Goal: Information Seeking & Learning: Check status

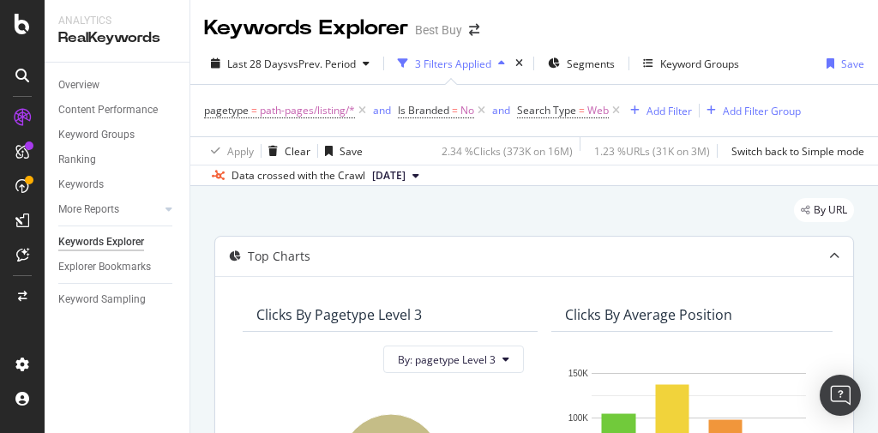
scroll to position [149, 0]
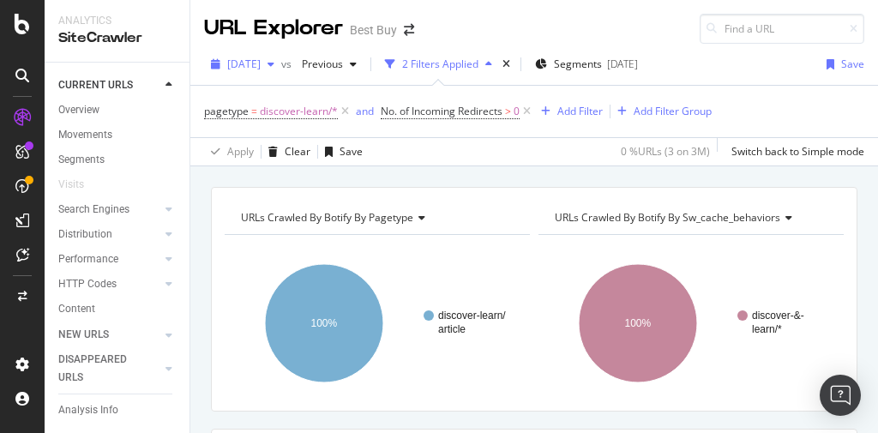
scroll to position [411, 0]
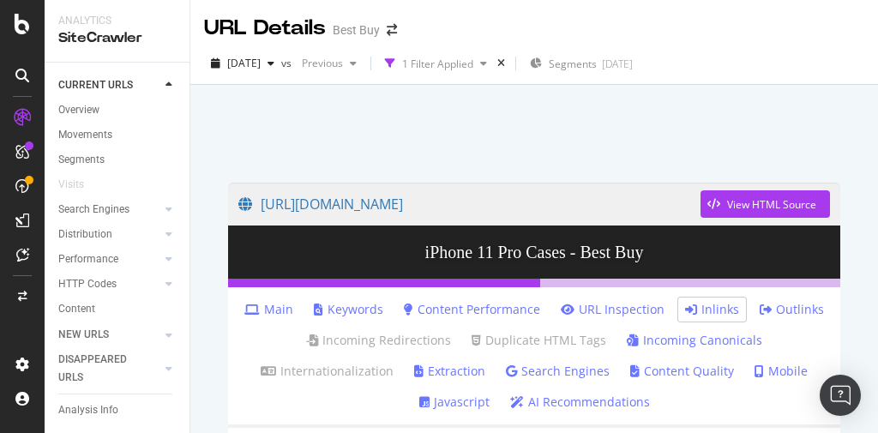
scroll to position [156, 0]
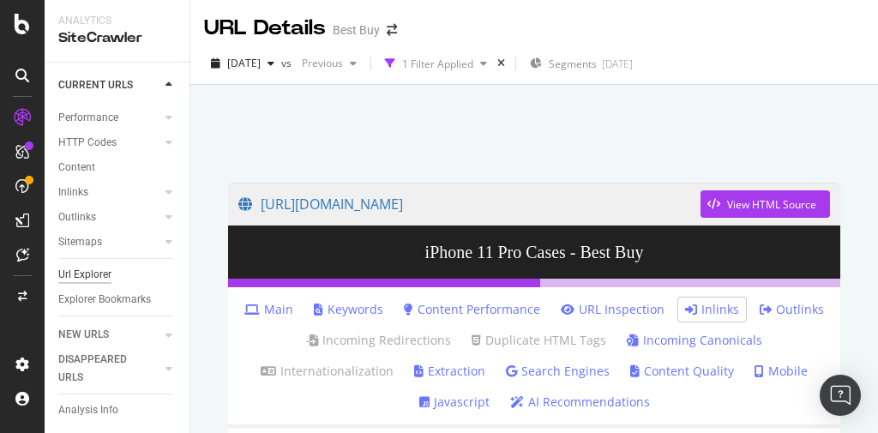
click at [87, 266] on div "Url Explorer" at bounding box center [84, 275] width 53 height 18
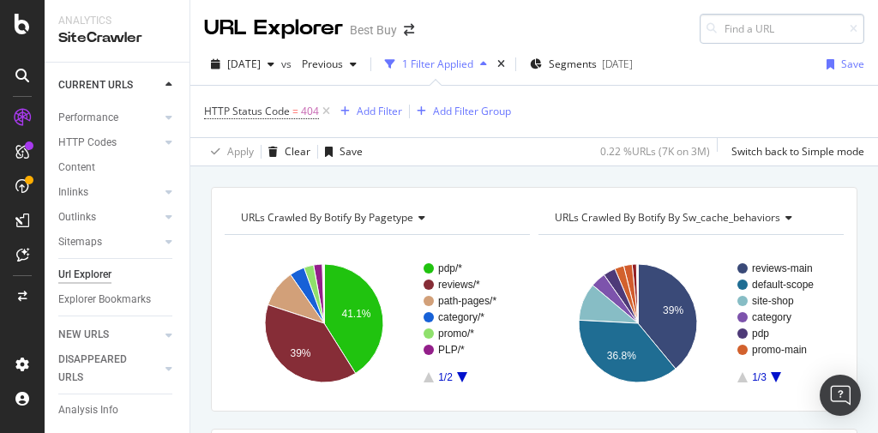
click at [754, 25] on input at bounding box center [781, 29] width 165 height 30
type input "a. pcmcat1662588515321"
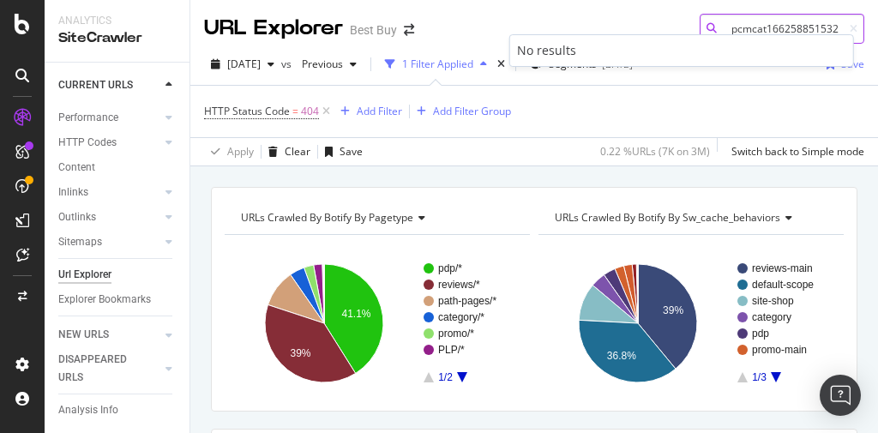
scroll to position [0, 0]
click at [750, 27] on input "a. pcmcat1662588515321" at bounding box center [781, 29] width 165 height 30
paste input "https://www.bestbuy.com/support"
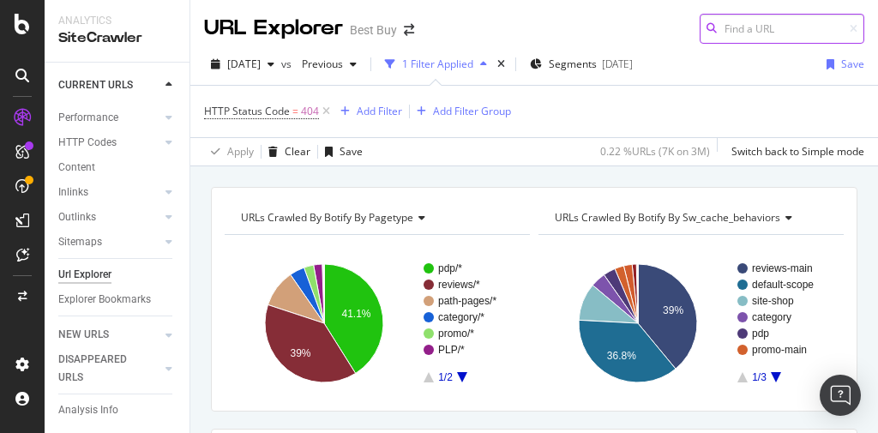
type input "https://www.bestbuy.com/support"
click at [716, 28] on input at bounding box center [781, 29] width 165 height 30
paste input "https://www.bestbuy.com/site/apple-watch-device-accessories/apple-watch-series-…"
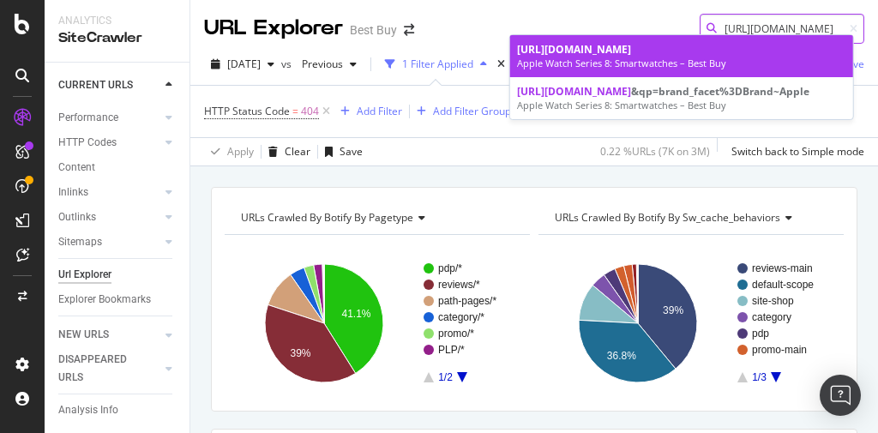
type input "https://www.bestbuy.com/site/apple-watch-device-accessories/apple-watch-series-…"
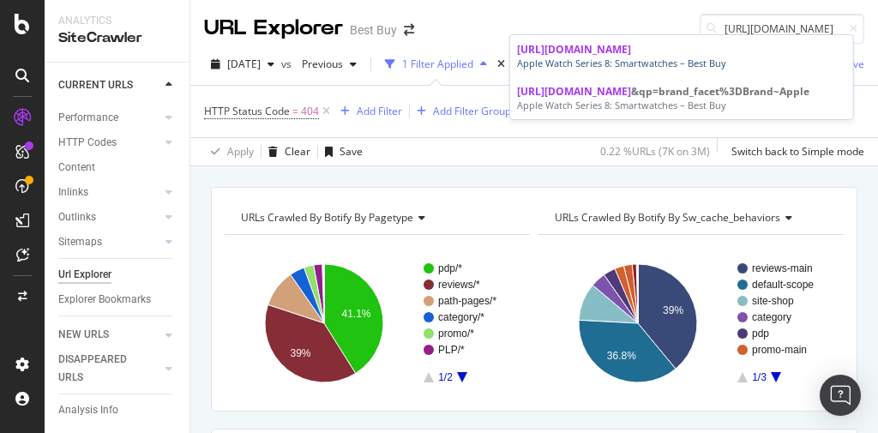
click at [613, 57] on span "https://www.bestbuy.com/site/apple-watch-device-accessories/apple-watch-series-…" at bounding box center [574, 49] width 114 height 15
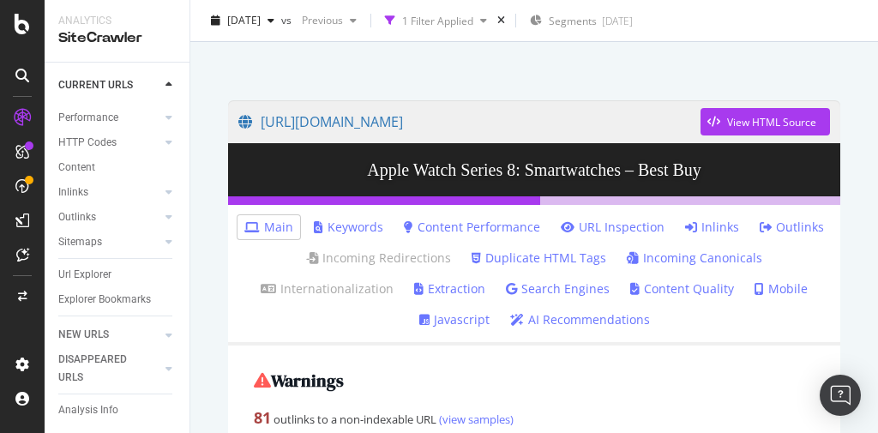
scroll to position [137, 0]
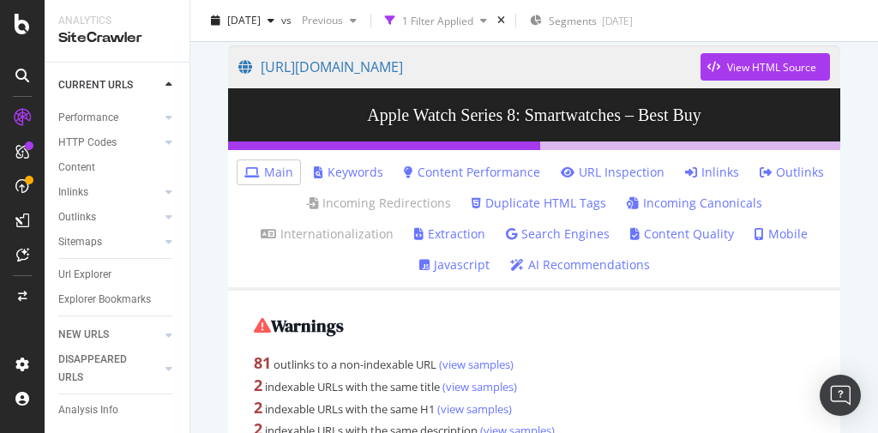
click at [697, 172] on link "Inlinks" at bounding box center [712, 172] width 54 height 17
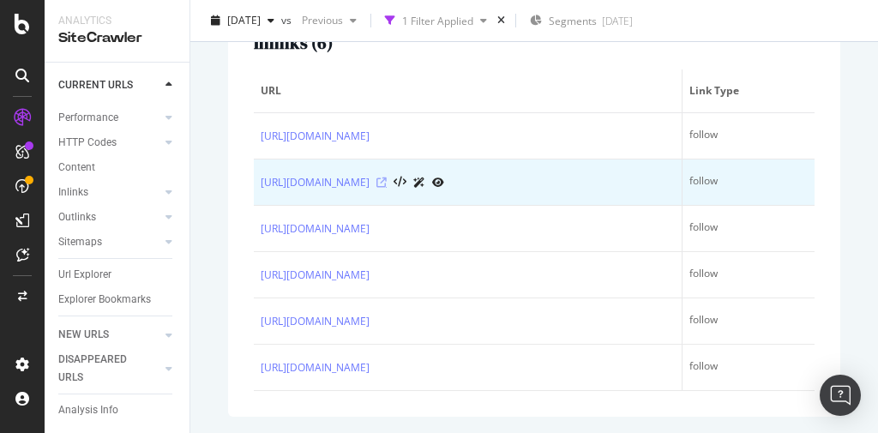
click at [387, 188] on icon at bounding box center [381, 182] width 10 height 10
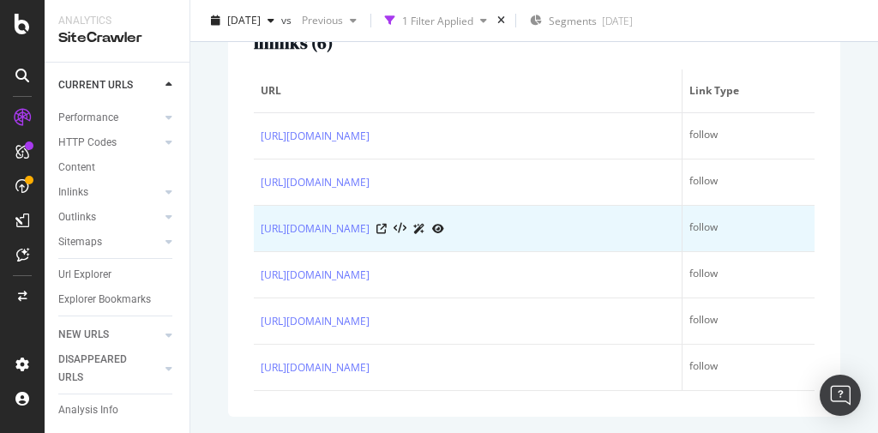
scroll to position [83, 0]
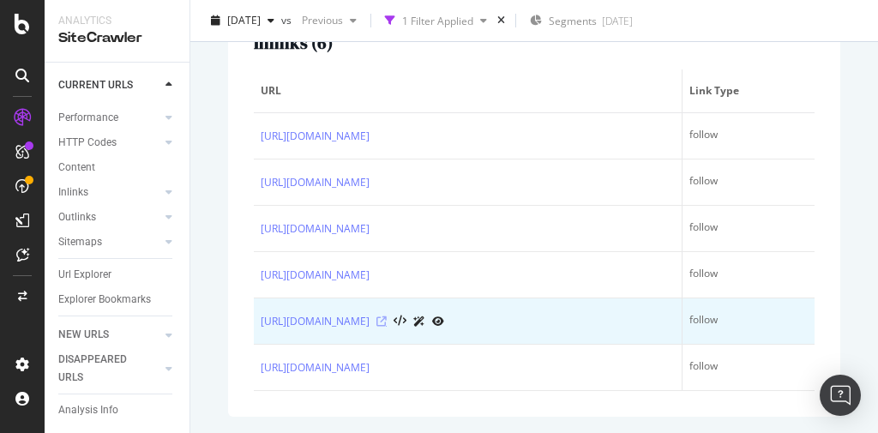
click at [387, 327] on icon at bounding box center [381, 321] width 10 height 10
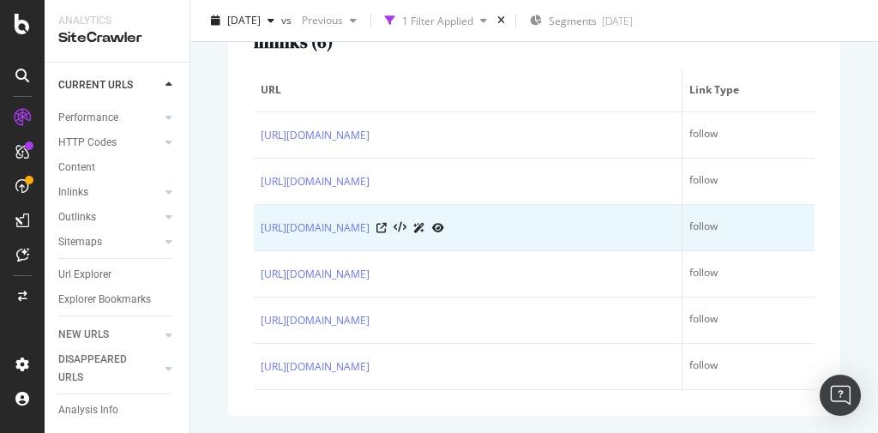
scroll to position [655, 0]
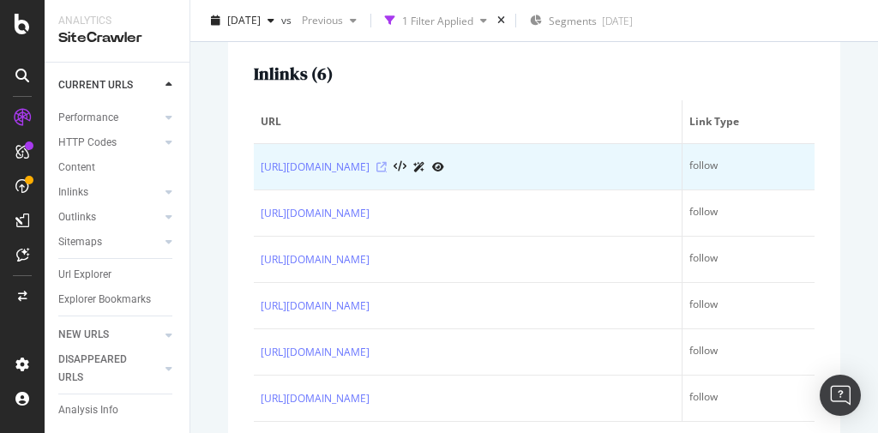
click at [387, 172] on icon at bounding box center [381, 167] width 10 height 10
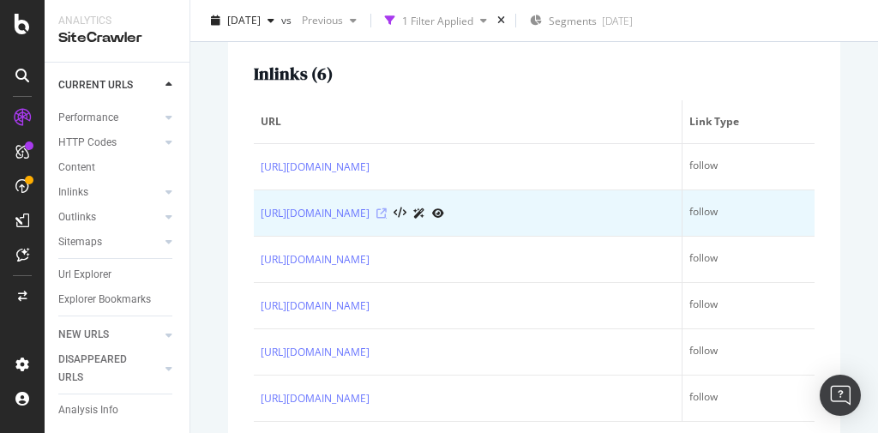
click at [387, 219] on icon at bounding box center [381, 213] width 10 height 10
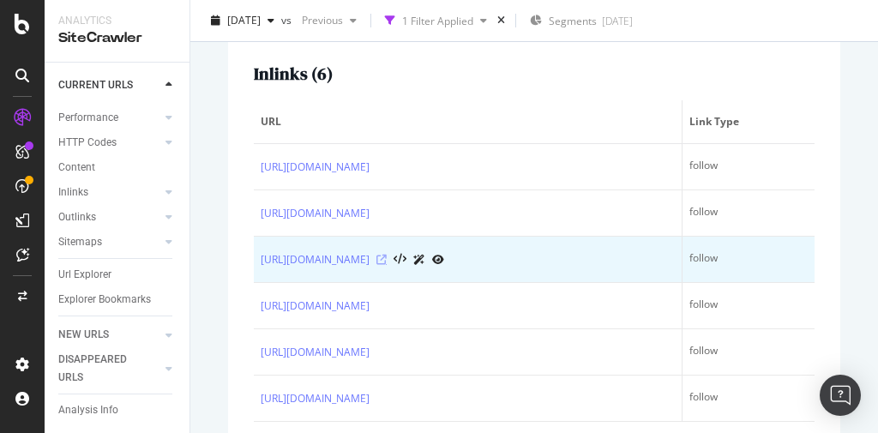
click at [387, 265] on icon at bounding box center [381, 260] width 10 height 10
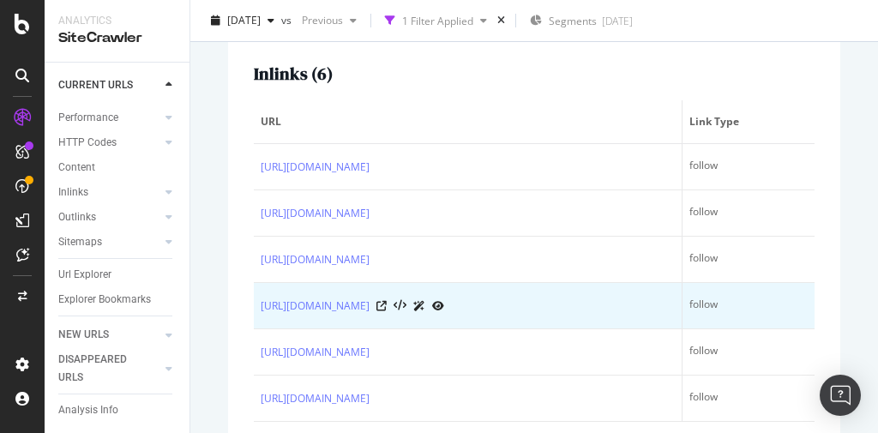
scroll to position [69, 0]
click at [387, 311] on icon at bounding box center [381, 306] width 10 height 10
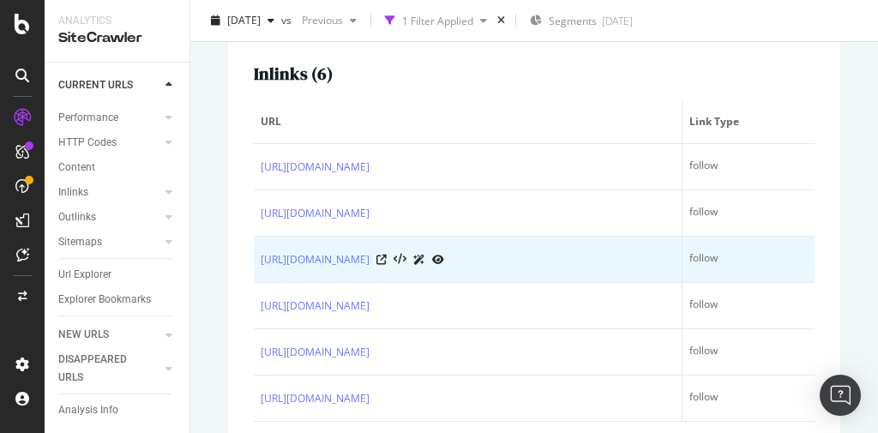
scroll to position [83, 0]
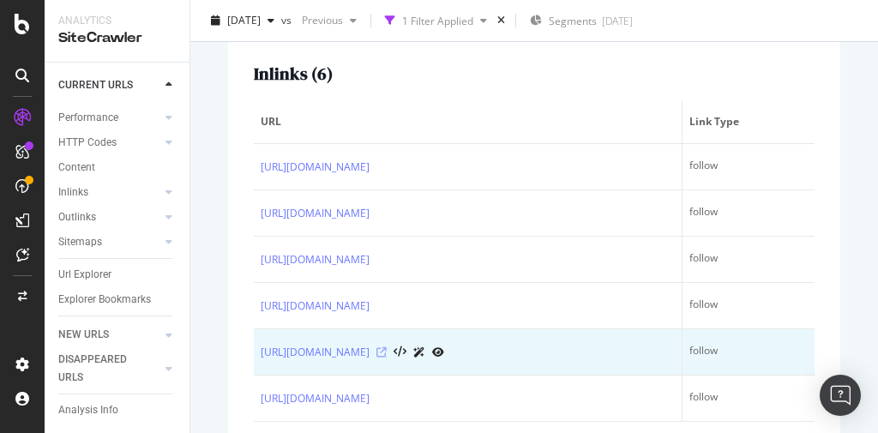
click at [387, 357] on icon at bounding box center [381, 352] width 10 height 10
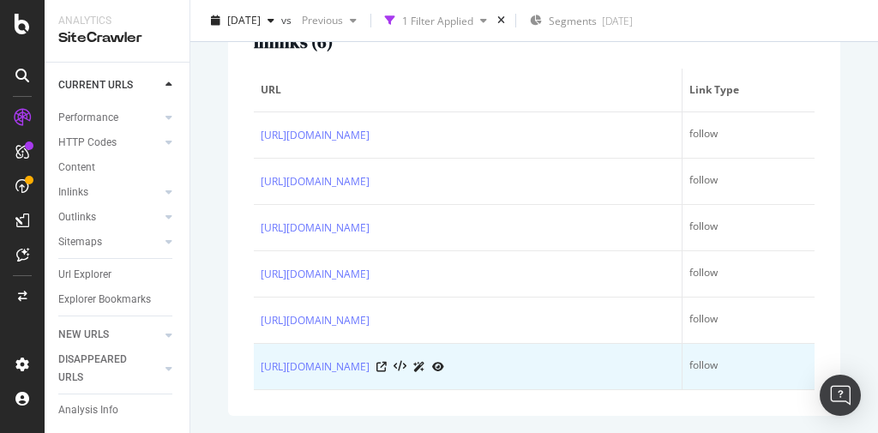
scroll to position [771, 0]
click at [387, 362] on icon at bounding box center [381, 367] width 10 height 10
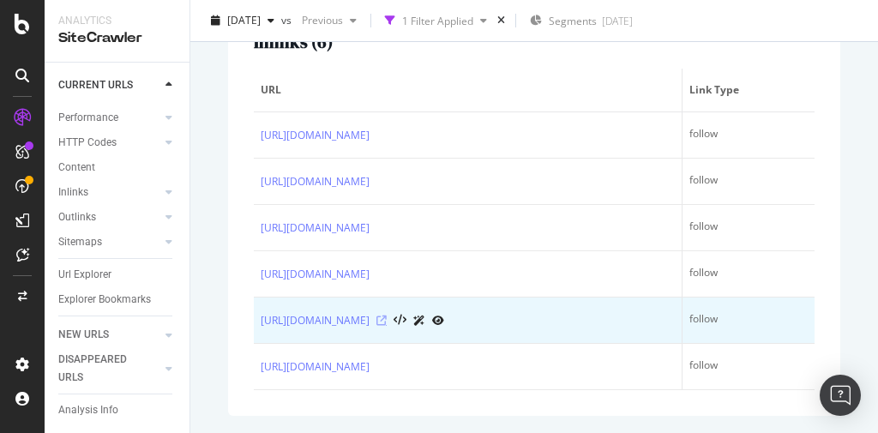
click at [387, 315] on icon at bounding box center [381, 320] width 10 height 10
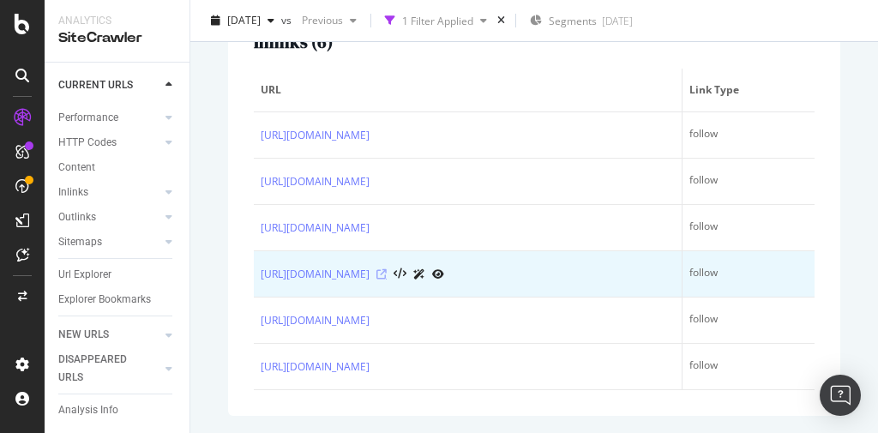
click at [387, 269] on icon at bounding box center [381, 274] width 10 height 10
